Goal: Find specific page/section: Find specific page/section

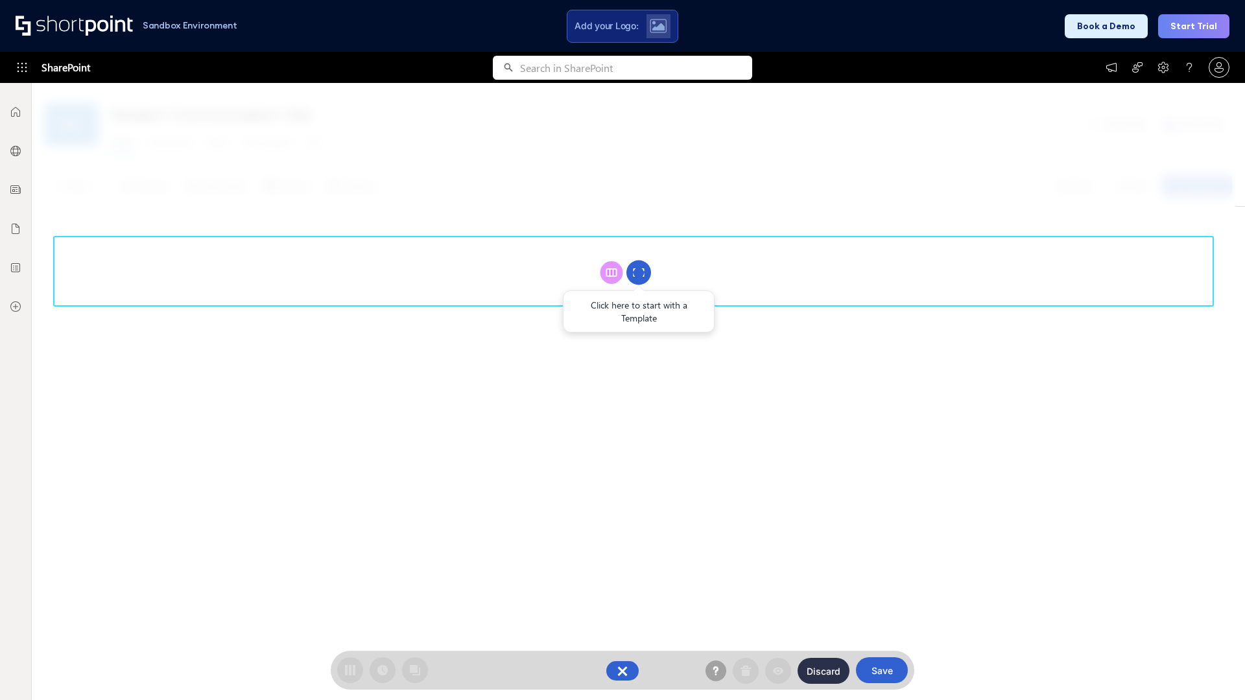
click at [639, 272] on circle at bounding box center [638, 273] width 25 height 25
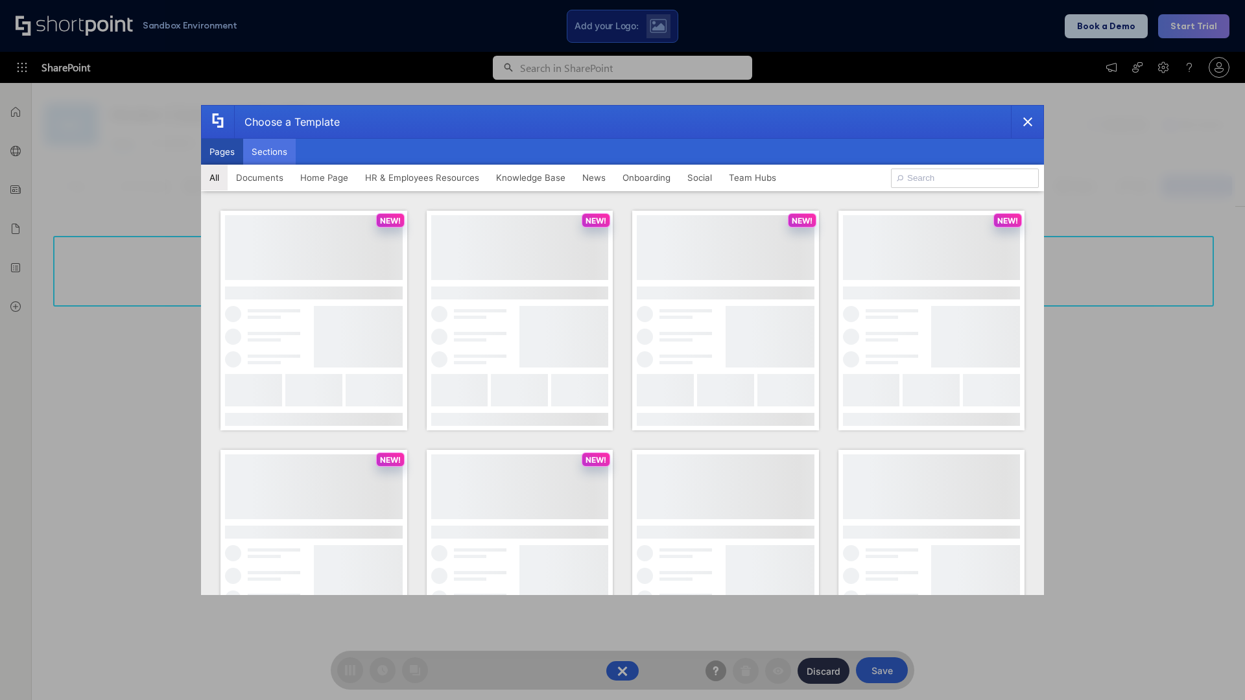
click at [269, 152] on button "Sections" at bounding box center [269, 152] width 53 height 26
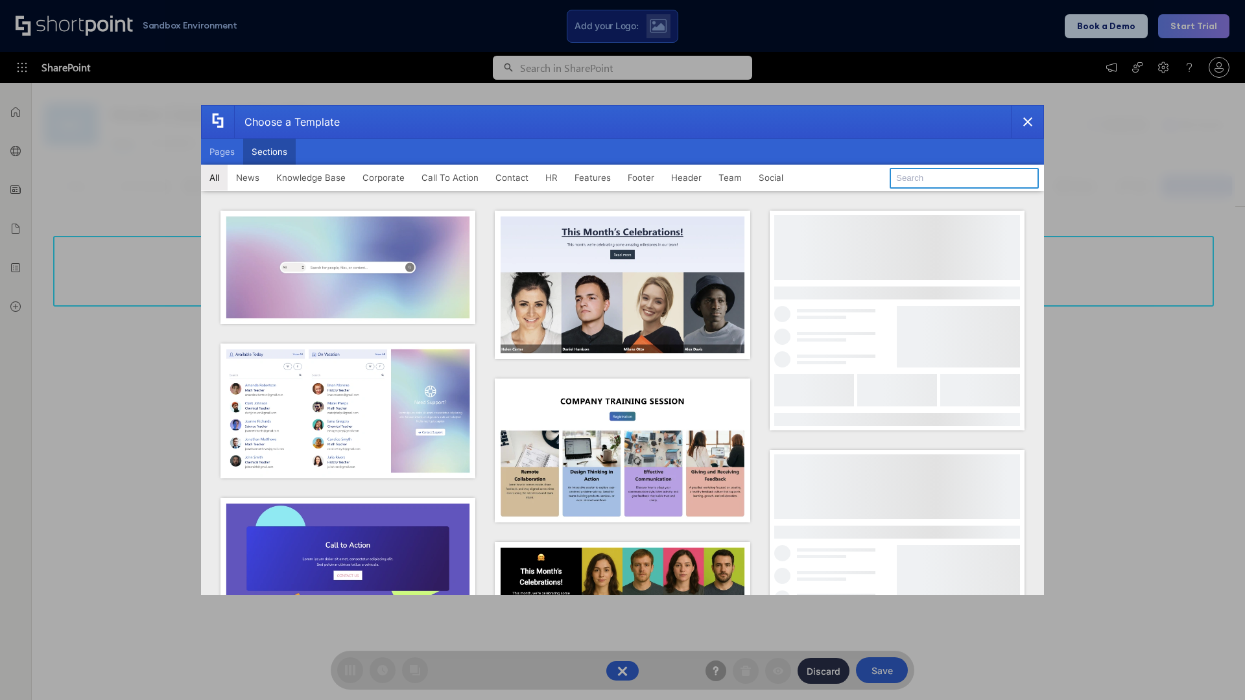
type input "Teammate 1"
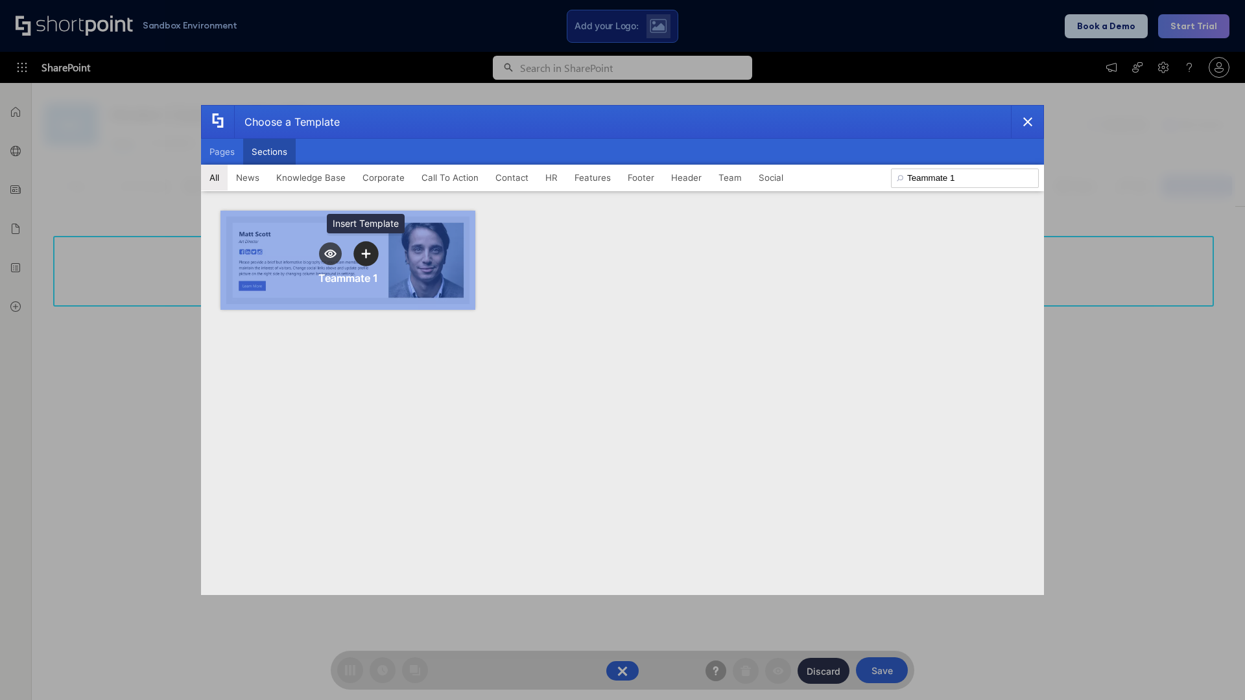
click at [366, 254] on icon "template selector" at bounding box center [365, 253] width 9 height 9
